Goal: Task Accomplishment & Management: Manage account settings

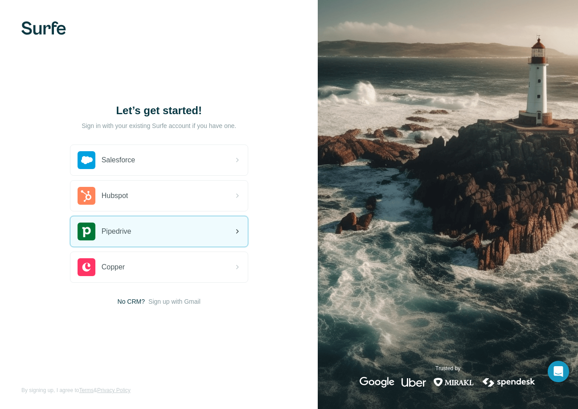
click at [141, 229] on div "Pipedrive" at bounding box center [158, 231] width 177 height 30
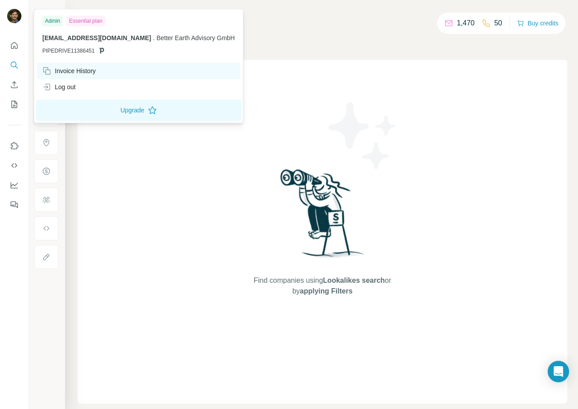
click at [60, 71] on div "Invoice History" at bounding box center [68, 70] width 53 height 9
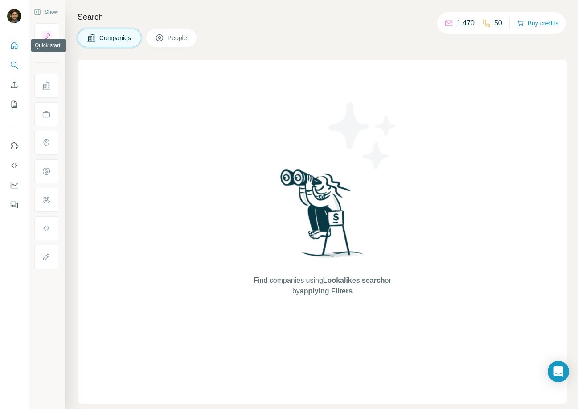
click at [14, 44] on icon "Quick start" at bounding box center [14, 45] width 9 height 9
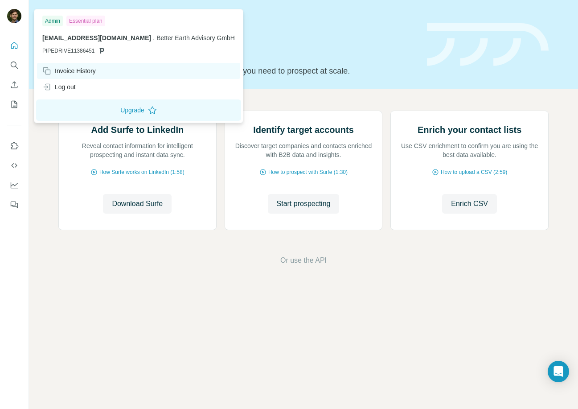
click at [72, 68] on div "Invoice History" at bounding box center [68, 70] width 53 height 9
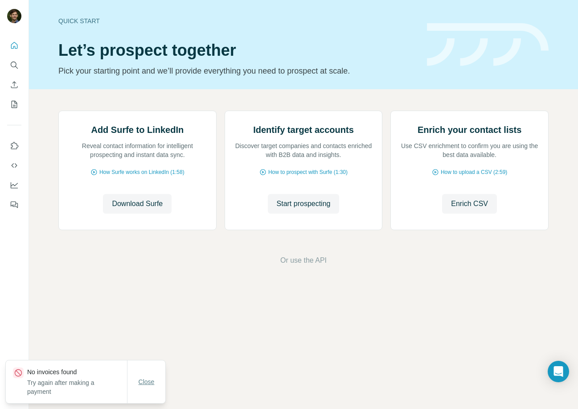
click at [143, 383] on span "Close" at bounding box center [147, 381] width 16 height 9
